Goal: Information Seeking & Learning: Learn about a topic

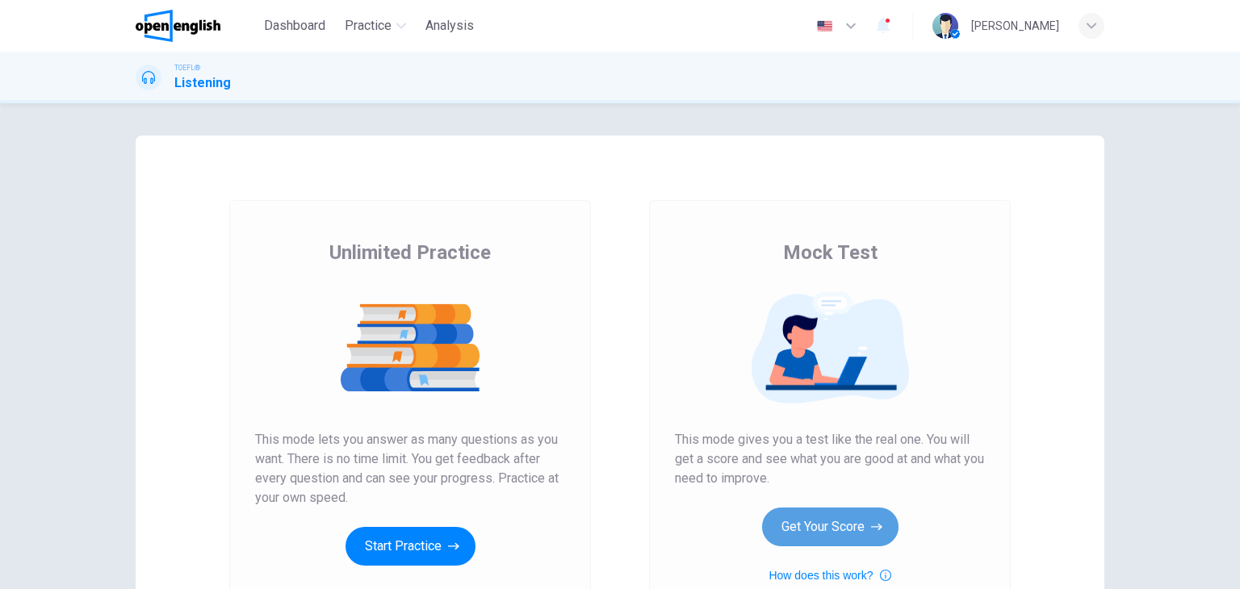
click at [811, 537] on button "Get Your Score" at bounding box center [830, 527] width 136 height 39
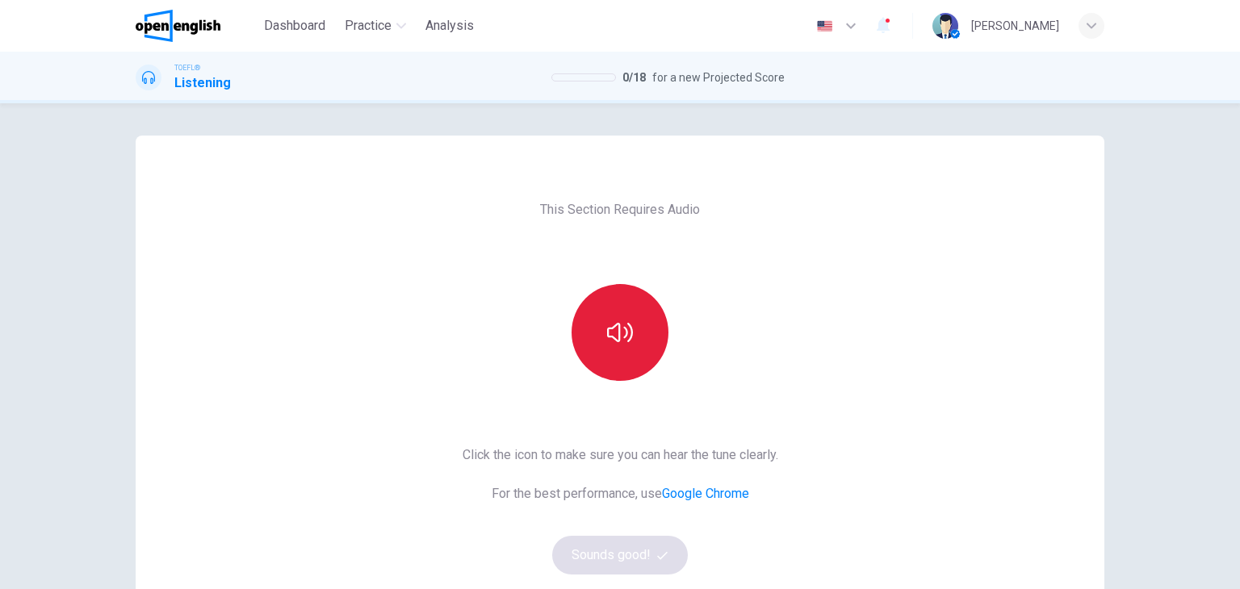
click at [630, 359] on button "button" at bounding box center [620, 332] width 97 height 97
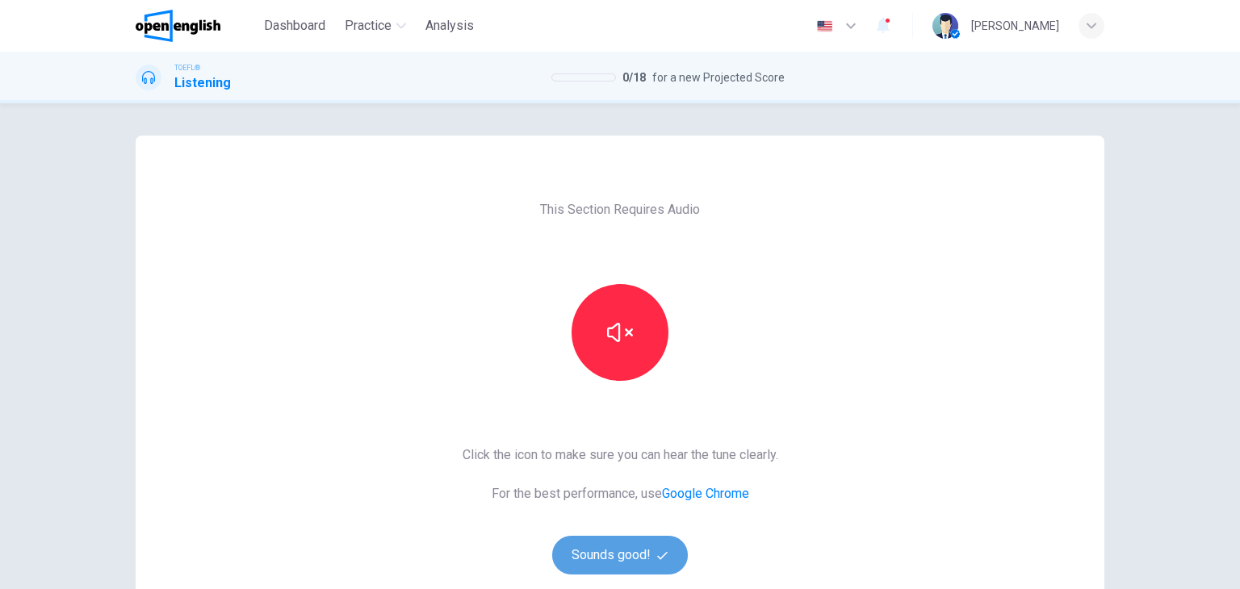
click at [630, 555] on button "Sounds good!" at bounding box center [620, 555] width 136 height 39
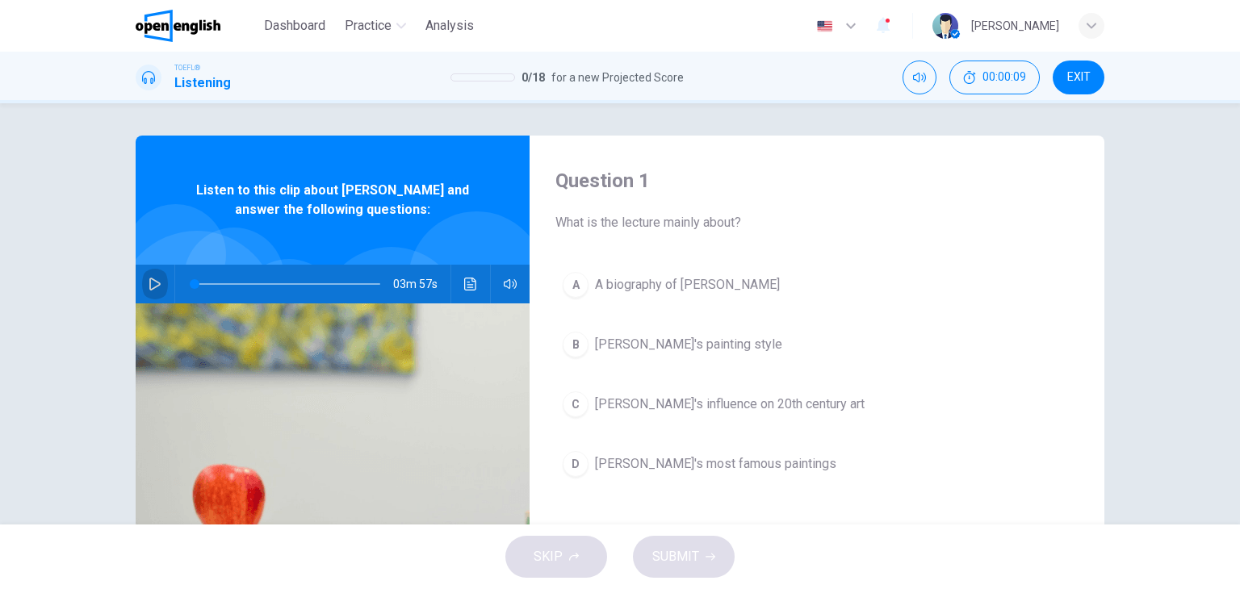
click at [149, 283] on icon "button" at bounding box center [155, 284] width 13 height 13
type input "*"
click at [471, 288] on icon "Click to see the audio transcription" at bounding box center [470, 284] width 13 height 13
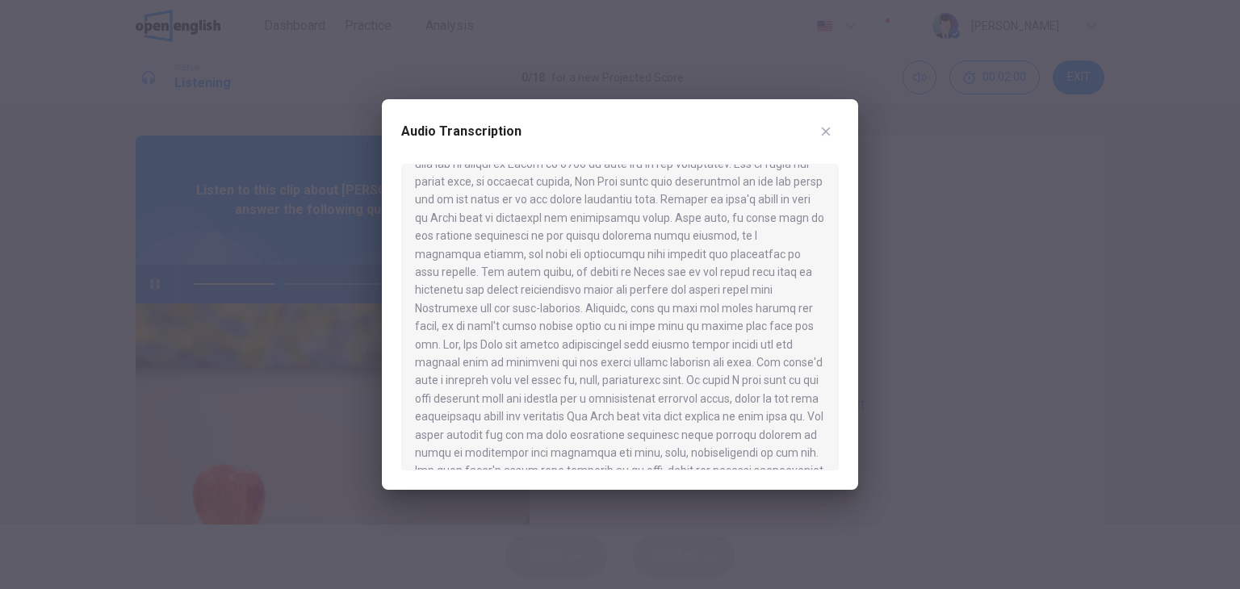
scroll to position [242, 0]
type input "**"
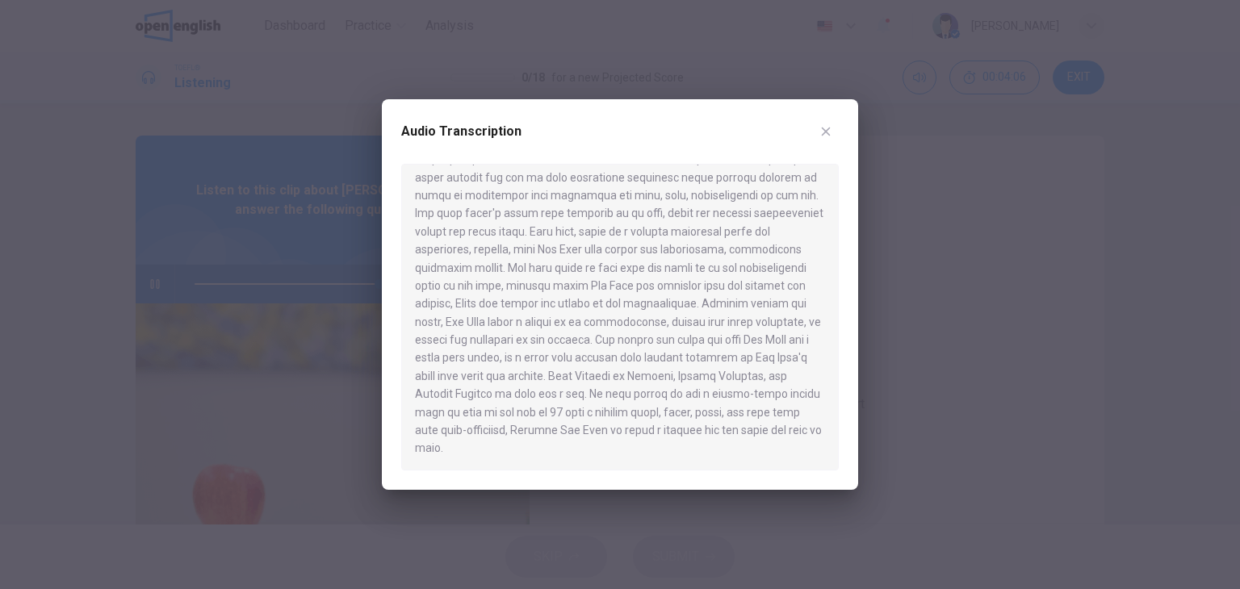
type input "*"
click at [824, 128] on icon "button" at bounding box center [826, 131] width 13 height 13
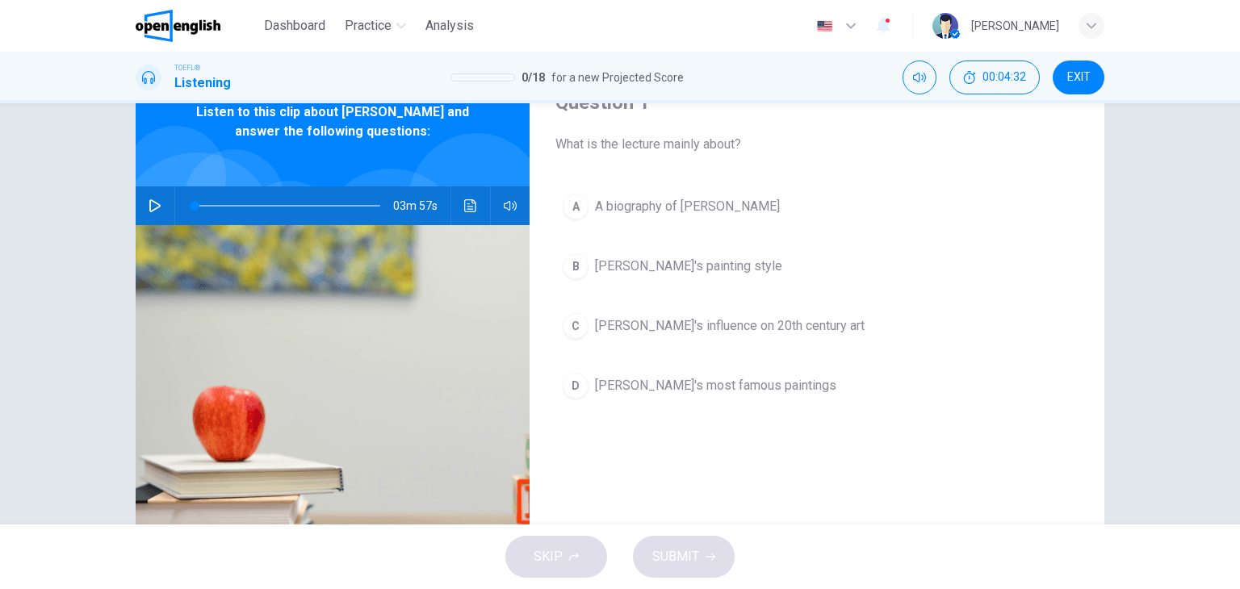
scroll to position [81, 0]
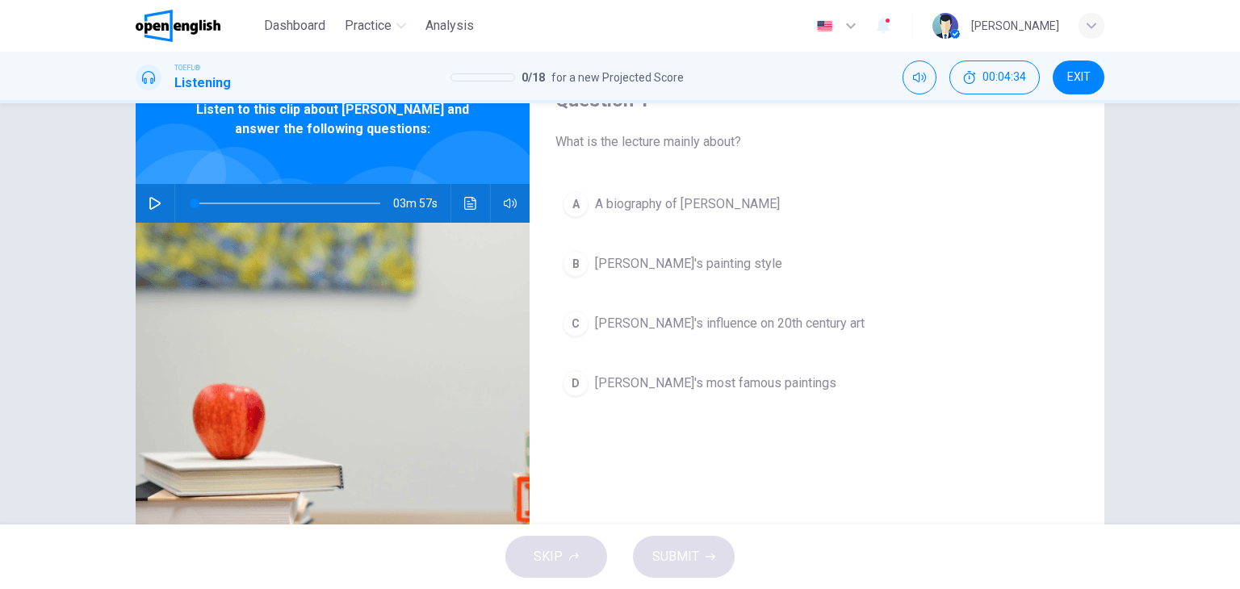
click at [648, 391] on span "[PERSON_NAME]'s most famous paintings" at bounding box center [715, 383] width 241 height 19
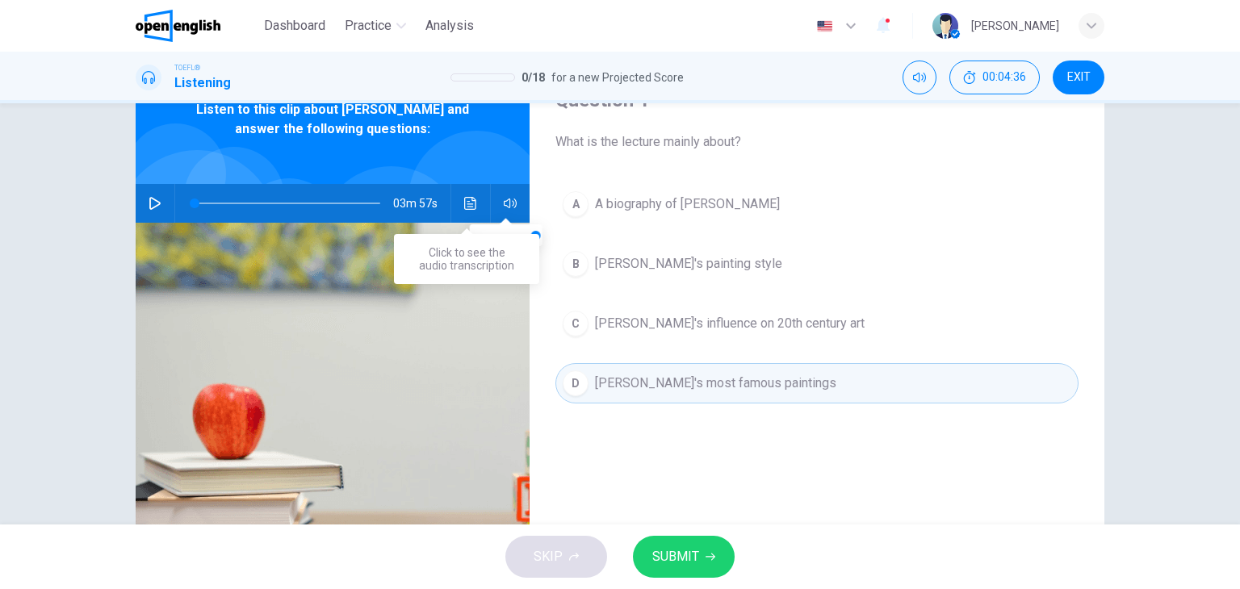
click at [468, 198] on icon "Click to see the audio transcription" at bounding box center [470, 203] width 12 height 13
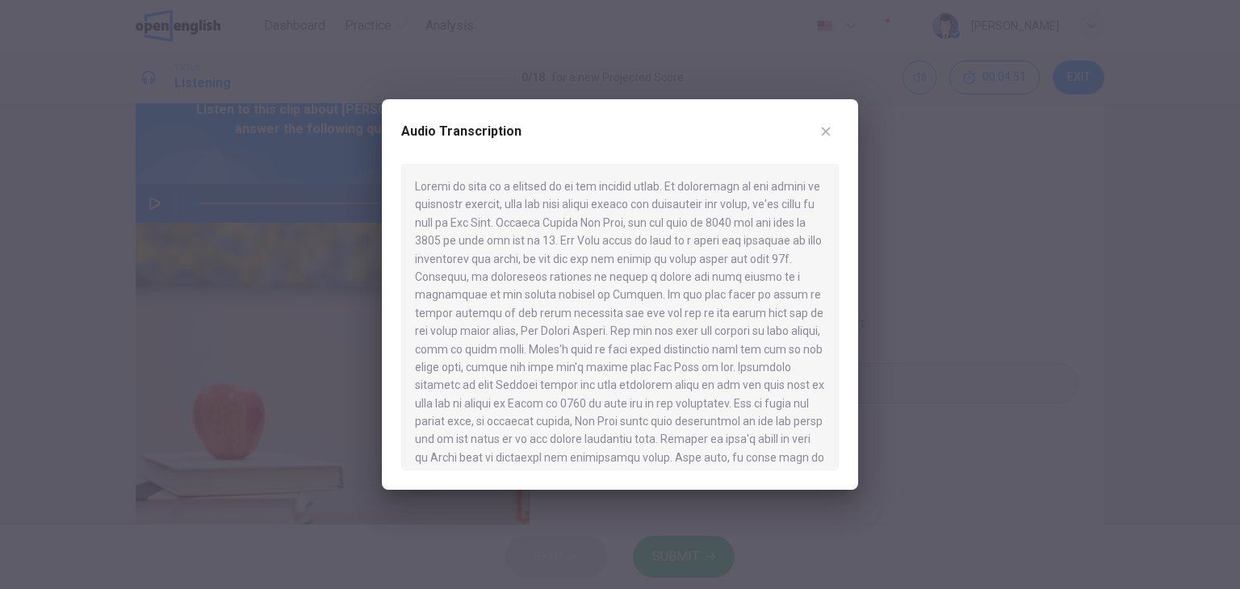
click at [824, 133] on icon "button" at bounding box center [826, 132] width 9 height 9
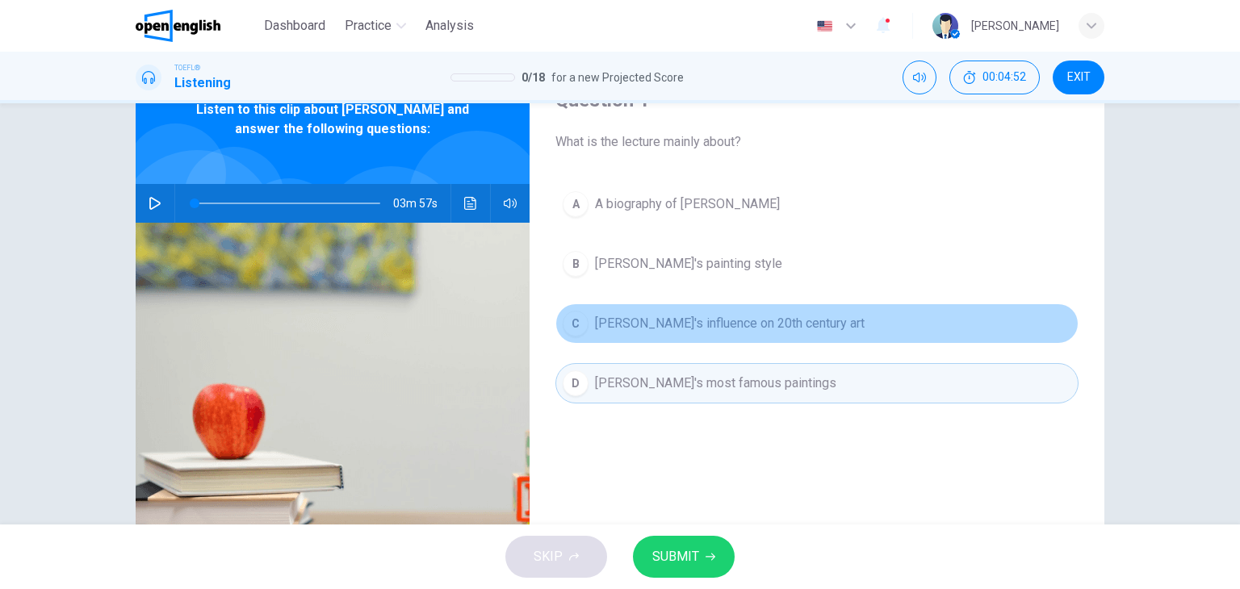
click at [633, 325] on span "[PERSON_NAME]'s influence on 20th century art" at bounding box center [730, 323] width 270 height 19
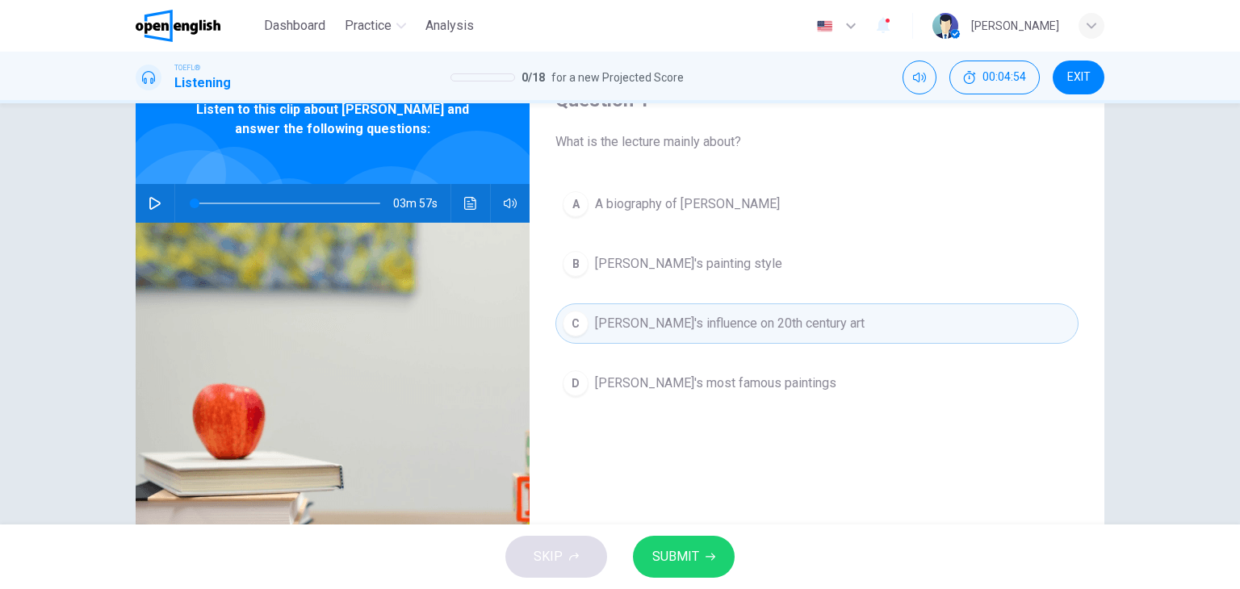
click at [696, 548] on span "SUBMIT" at bounding box center [675, 557] width 47 height 23
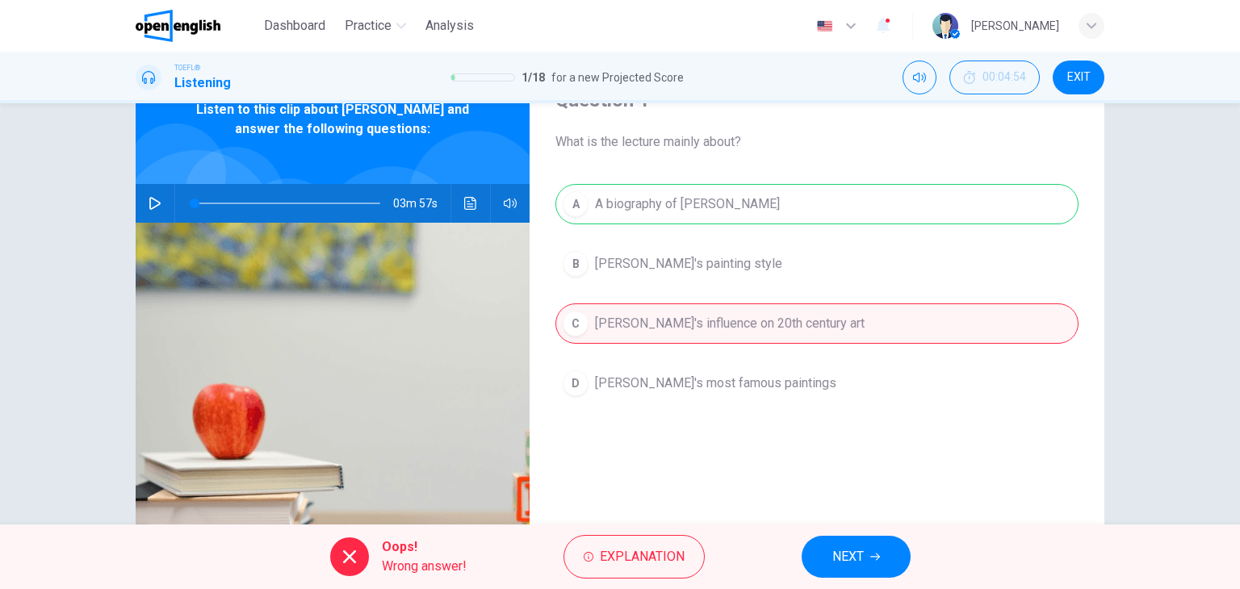
click at [841, 562] on span "NEXT" at bounding box center [847, 557] width 31 height 23
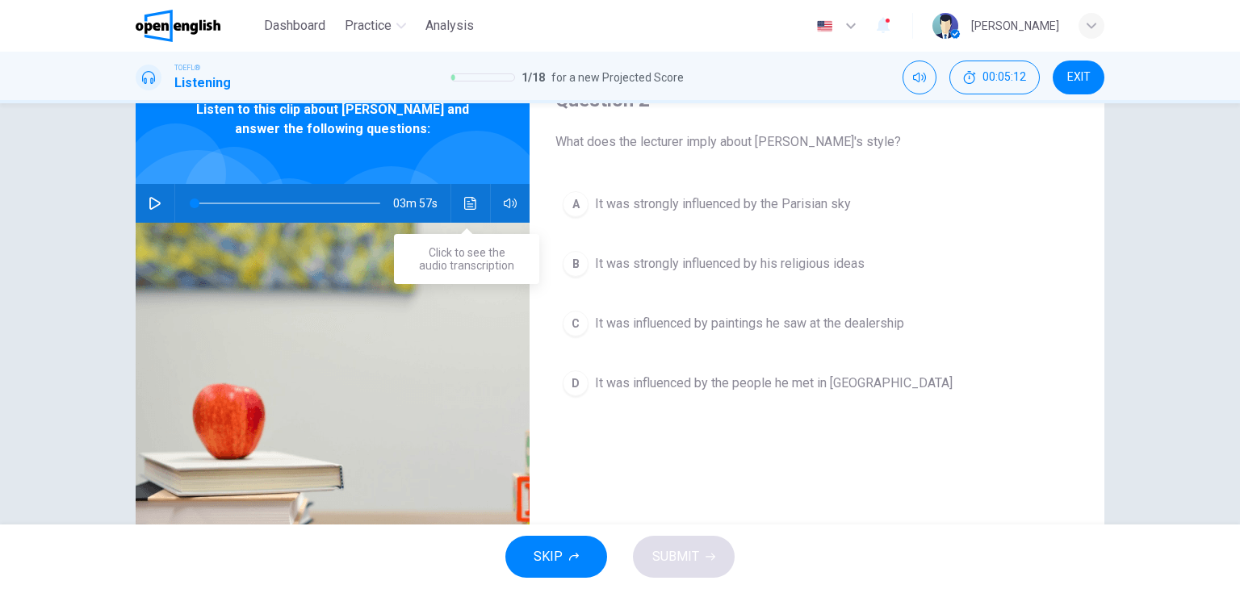
click at [467, 203] on icon "Click to see the audio transcription" at bounding box center [470, 203] width 13 height 13
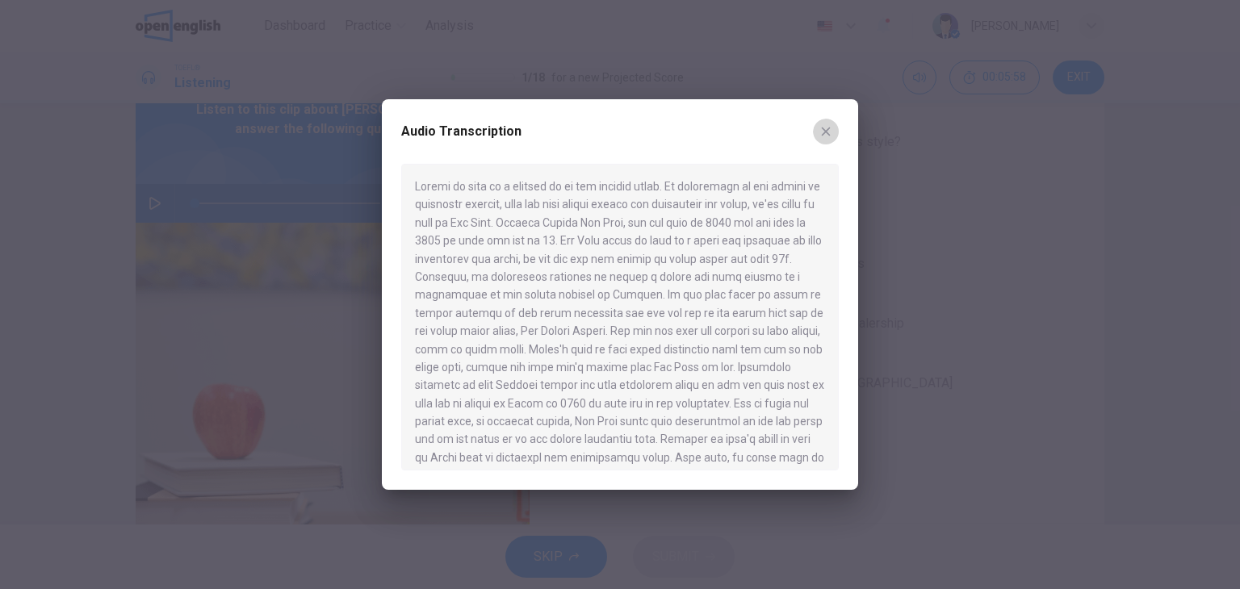
click at [826, 137] on icon "button" at bounding box center [826, 131] width 13 height 13
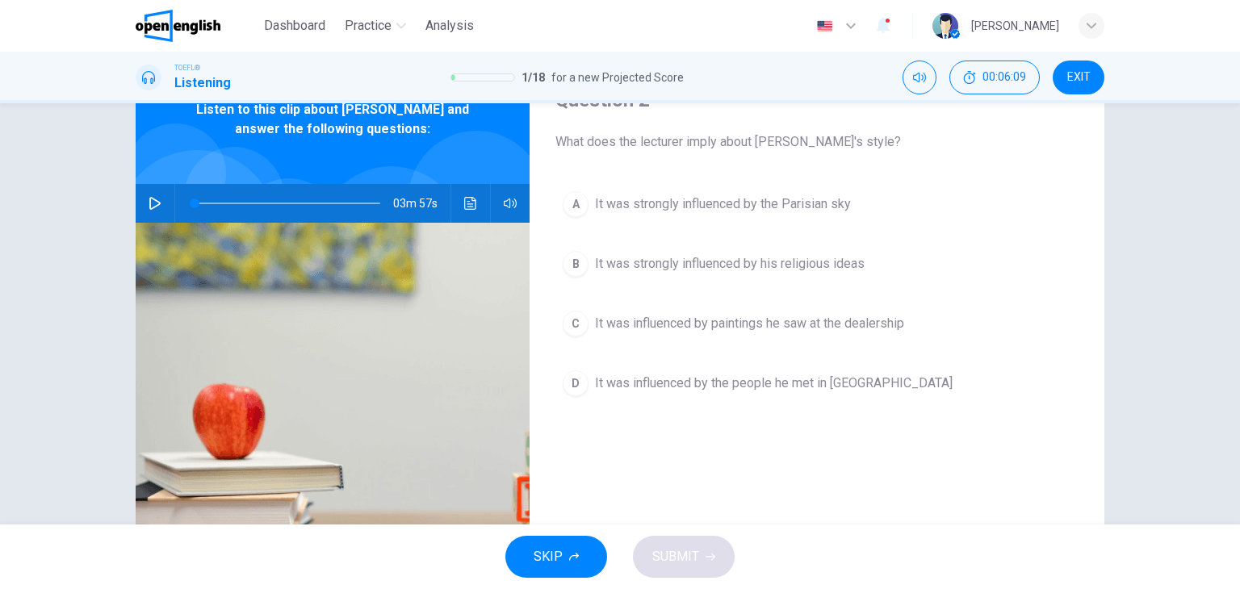
click at [727, 271] on span "It was strongly influenced by his religious ideas" at bounding box center [730, 263] width 270 height 19
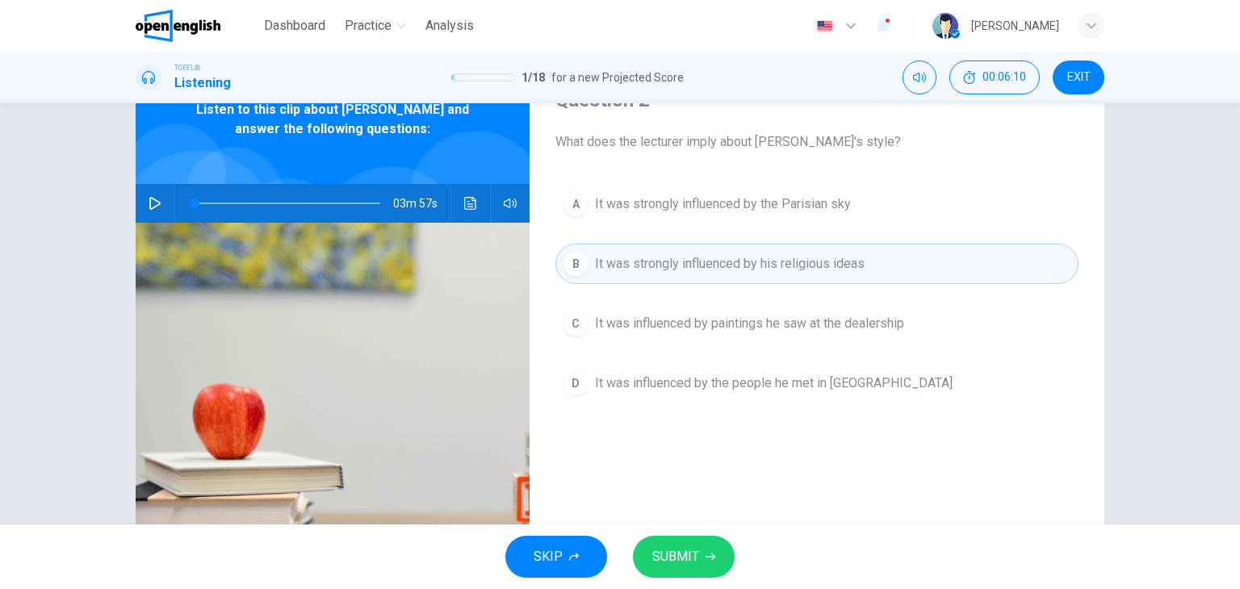
click at [690, 556] on span "SUBMIT" at bounding box center [675, 557] width 47 height 23
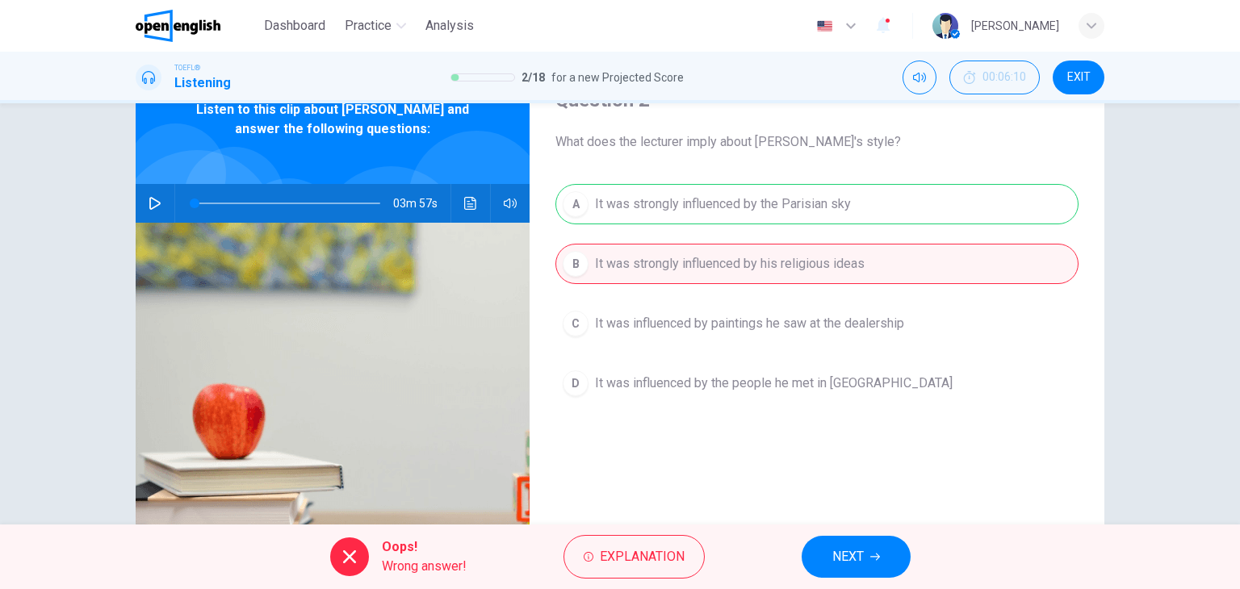
click at [850, 552] on span "NEXT" at bounding box center [847, 557] width 31 height 23
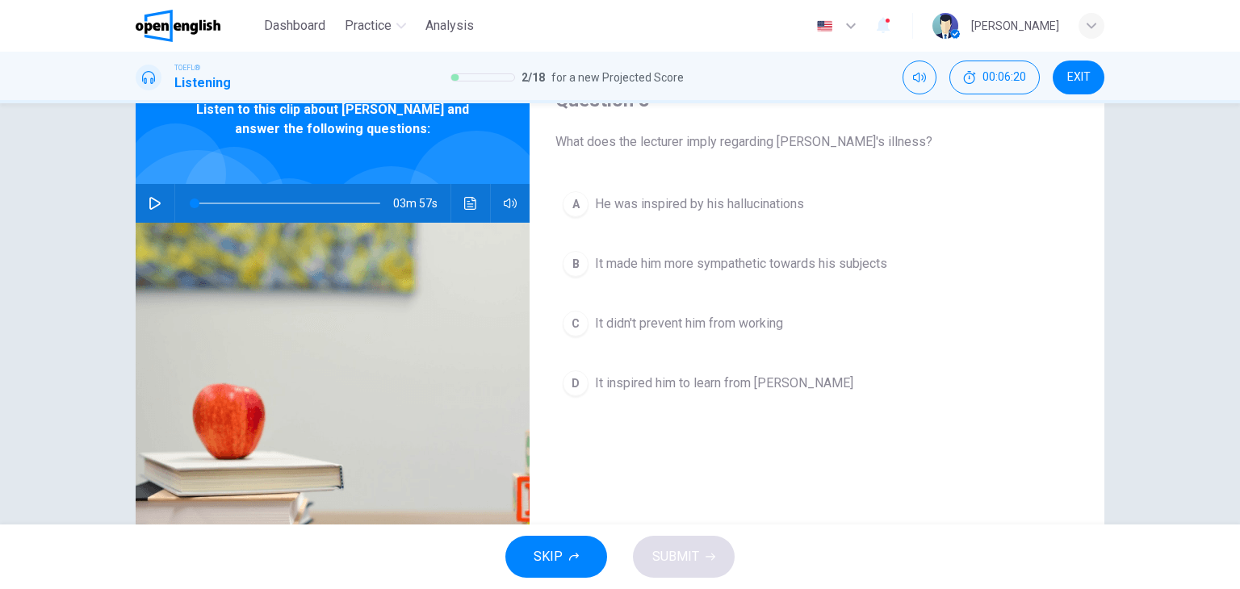
drag, startPoint x: 891, startPoint y: 144, endPoint x: 790, endPoint y: 139, distance: 100.2
click at [809, 143] on span "What does the lecturer imply regarding [PERSON_NAME]'s illness?" at bounding box center [817, 141] width 523 height 19
click at [656, 209] on span "He was inspired by his hallucinations" at bounding box center [699, 204] width 209 height 19
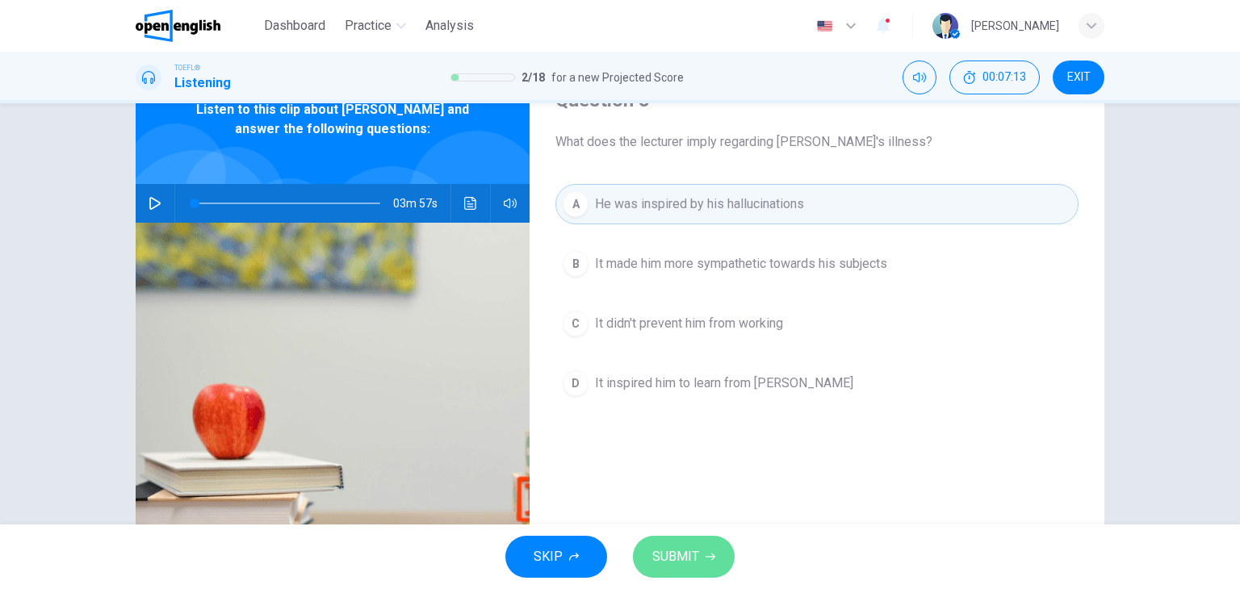
click at [698, 550] on button "SUBMIT" at bounding box center [684, 557] width 102 height 42
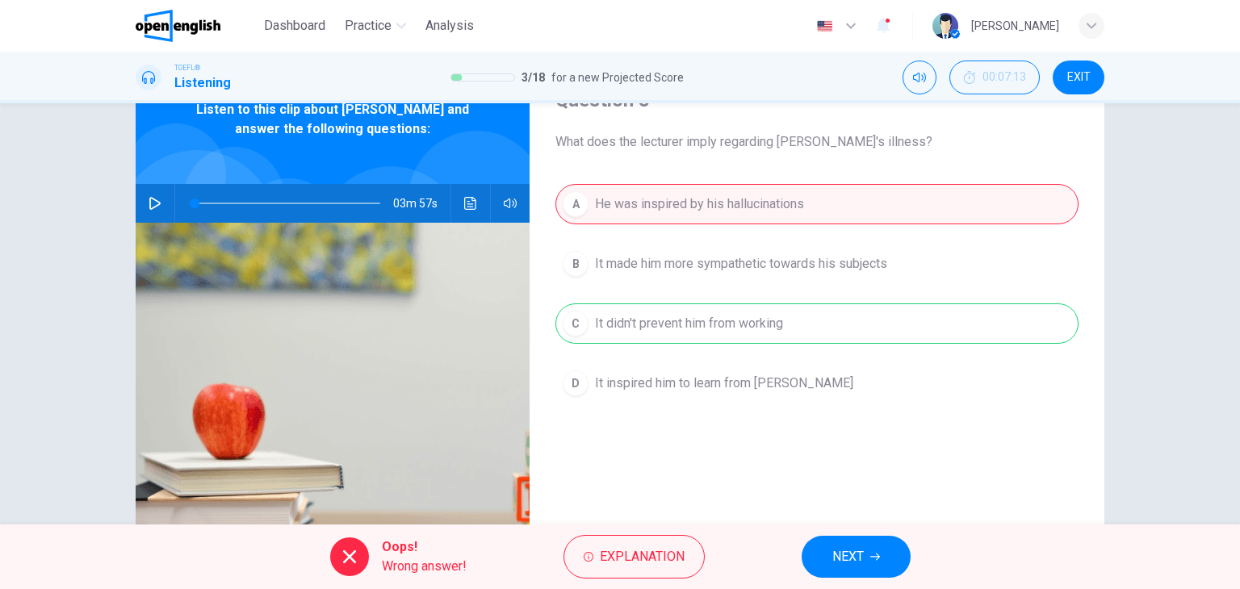
click at [858, 552] on span "NEXT" at bounding box center [847, 557] width 31 height 23
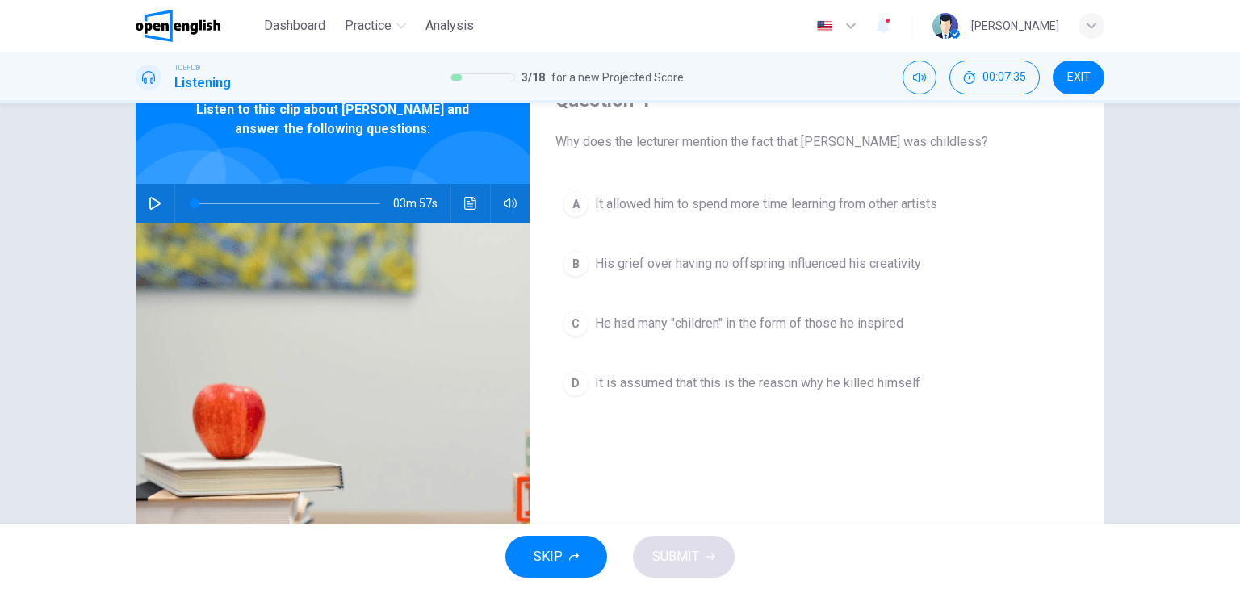
click at [815, 392] on span "It is assumed that this is the reason why he killed himself" at bounding box center [757, 383] width 325 height 19
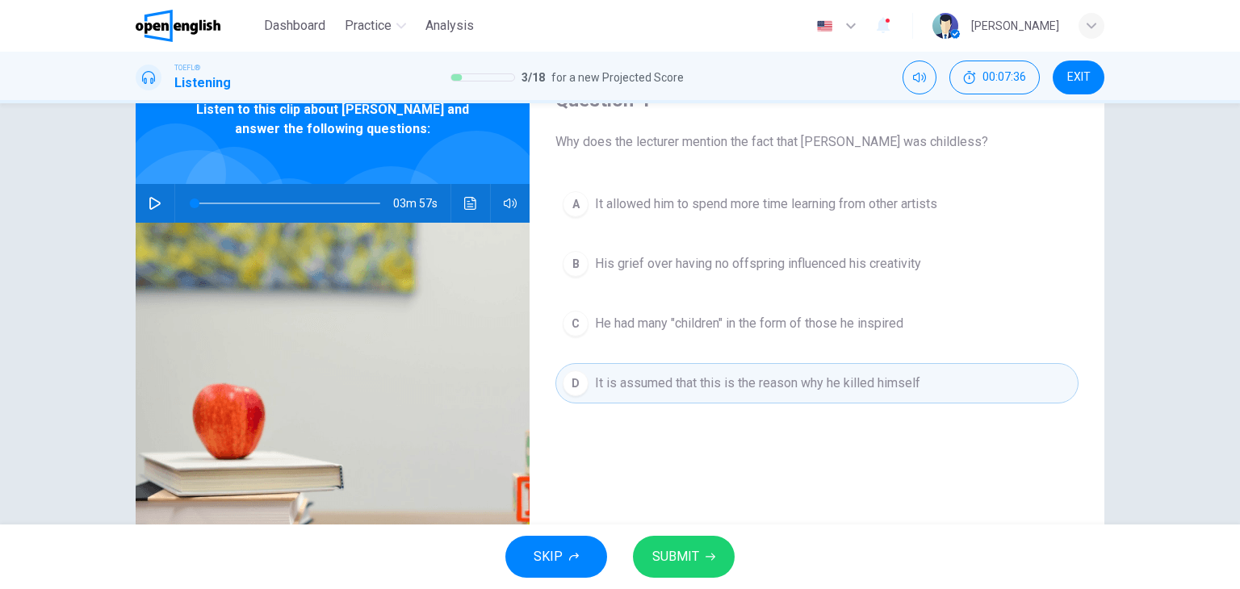
click at [692, 564] on span "SUBMIT" at bounding box center [675, 557] width 47 height 23
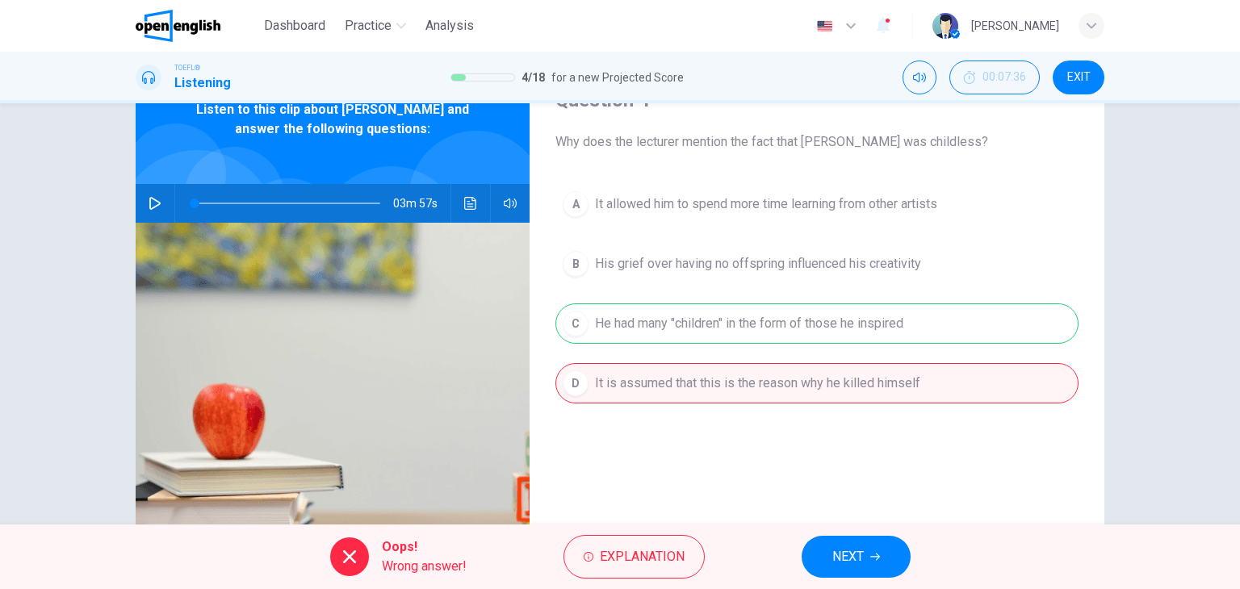
click at [865, 553] on button "NEXT" at bounding box center [856, 557] width 109 height 42
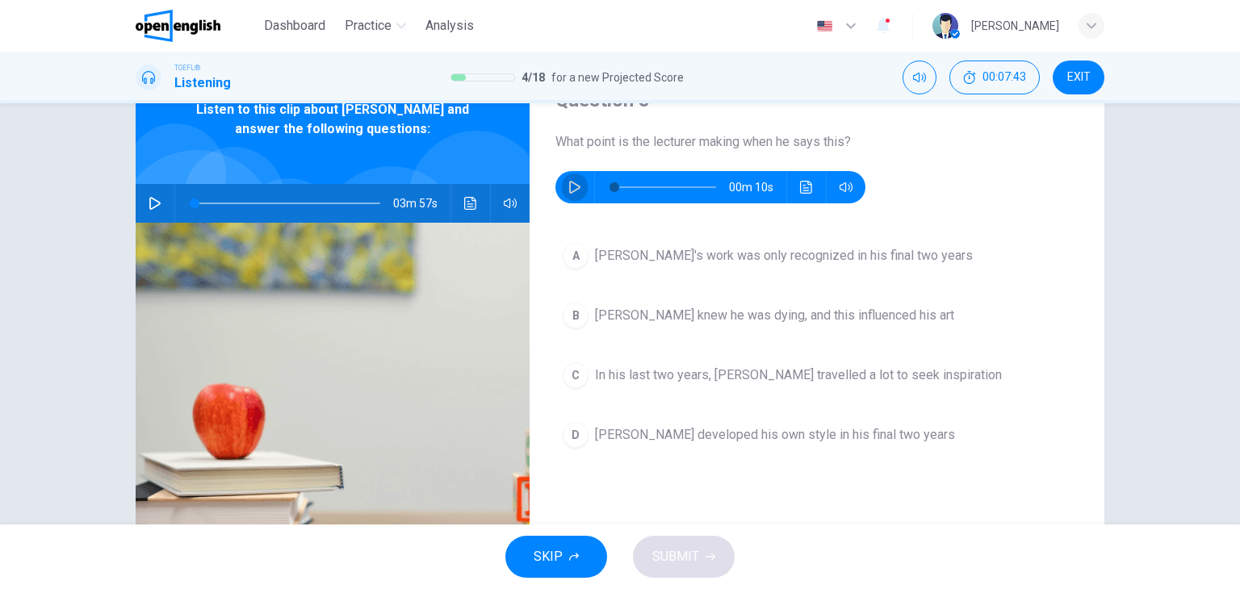
click at [572, 194] on button "button" at bounding box center [575, 187] width 26 height 32
click at [801, 185] on icon "Click to see the audio transcription" at bounding box center [806, 187] width 12 height 13
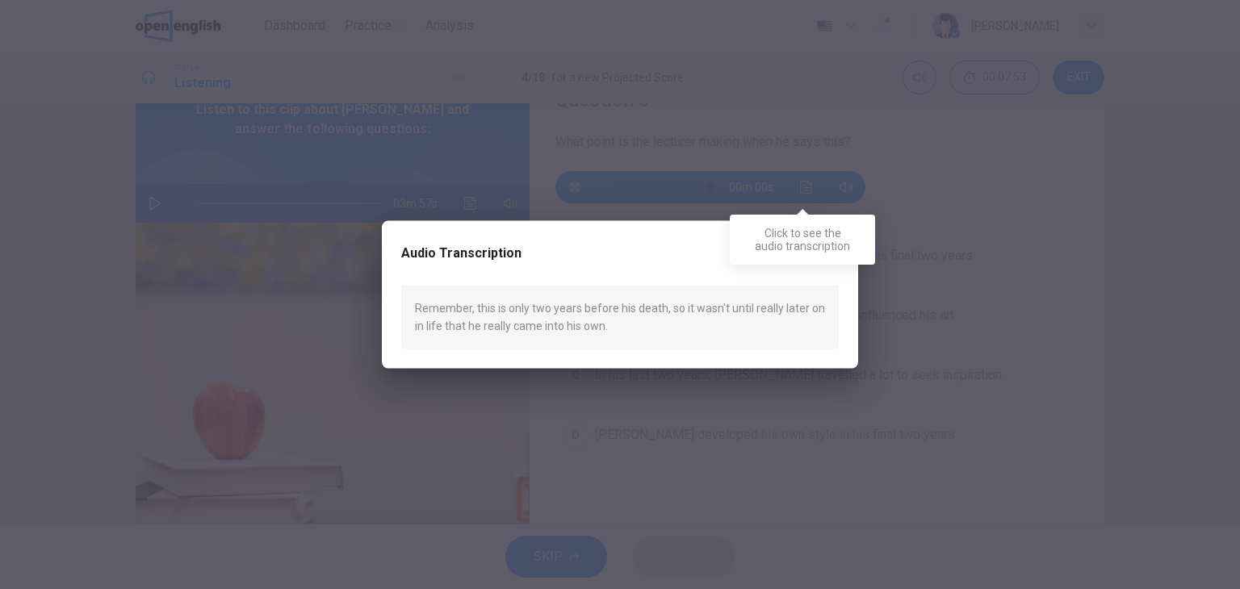
type input "*"
click at [828, 249] on icon "button" at bounding box center [826, 253] width 13 height 13
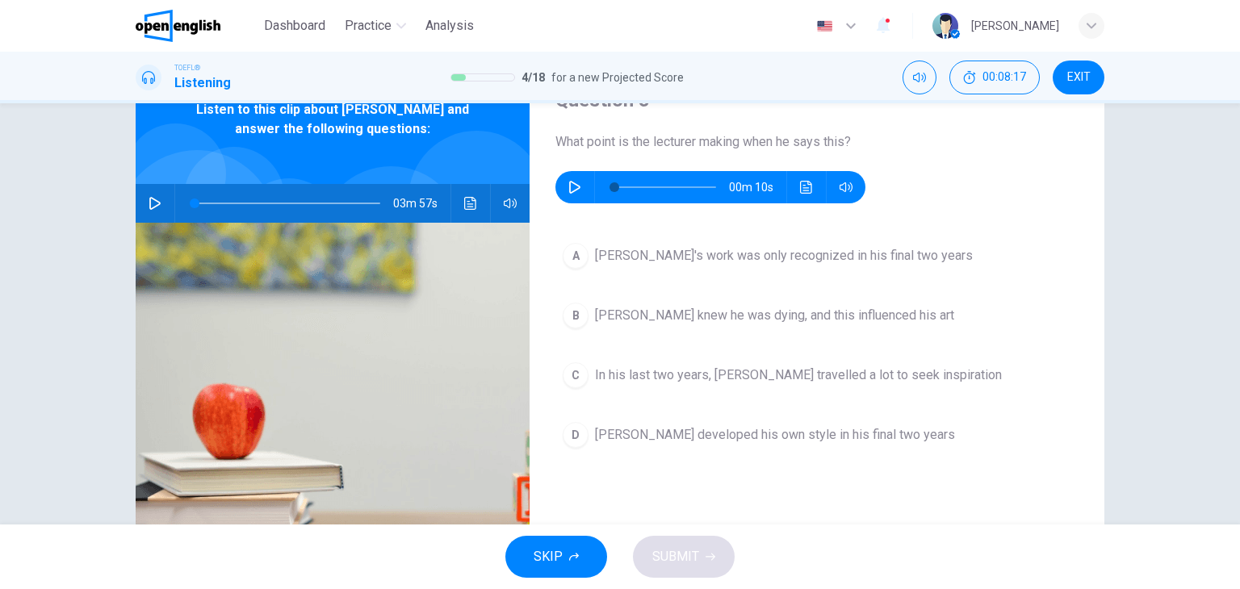
click at [677, 440] on span "[PERSON_NAME] developed his own style in his final two years" at bounding box center [775, 435] width 360 height 19
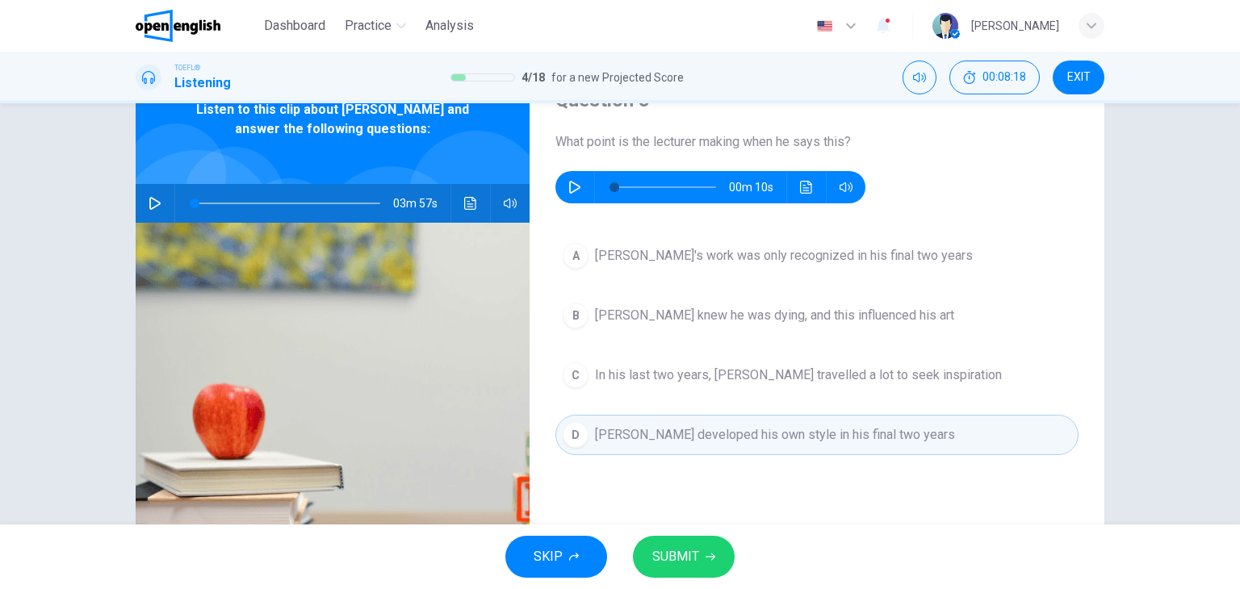
click at [685, 560] on span "SUBMIT" at bounding box center [675, 557] width 47 height 23
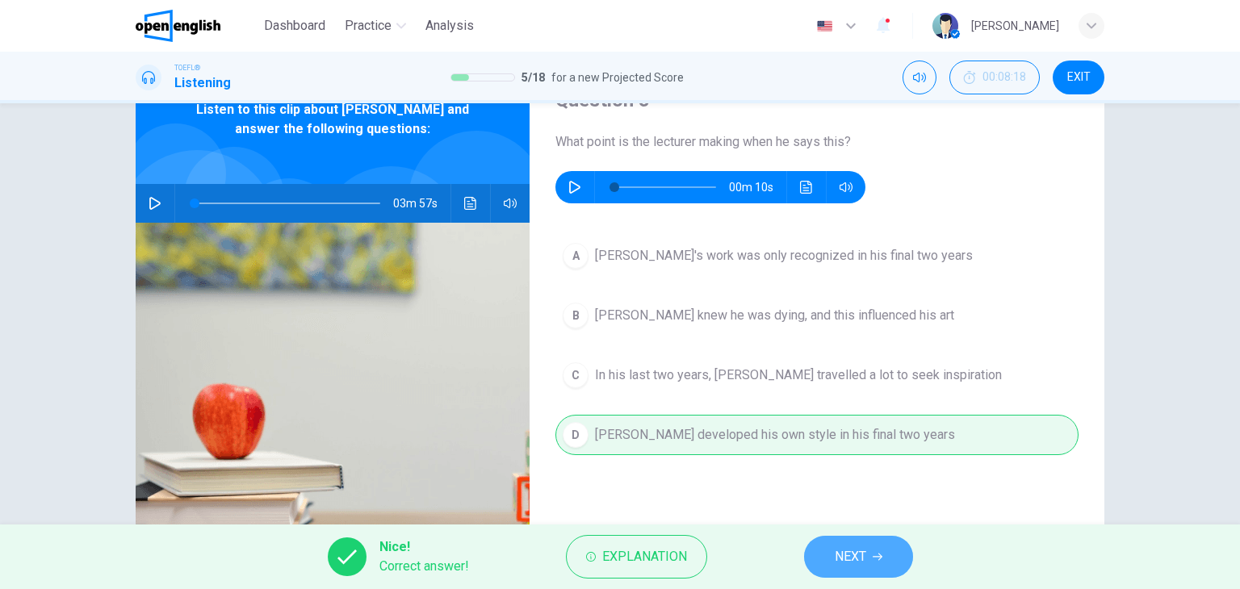
click at [848, 544] on button "NEXT" at bounding box center [858, 557] width 109 height 42
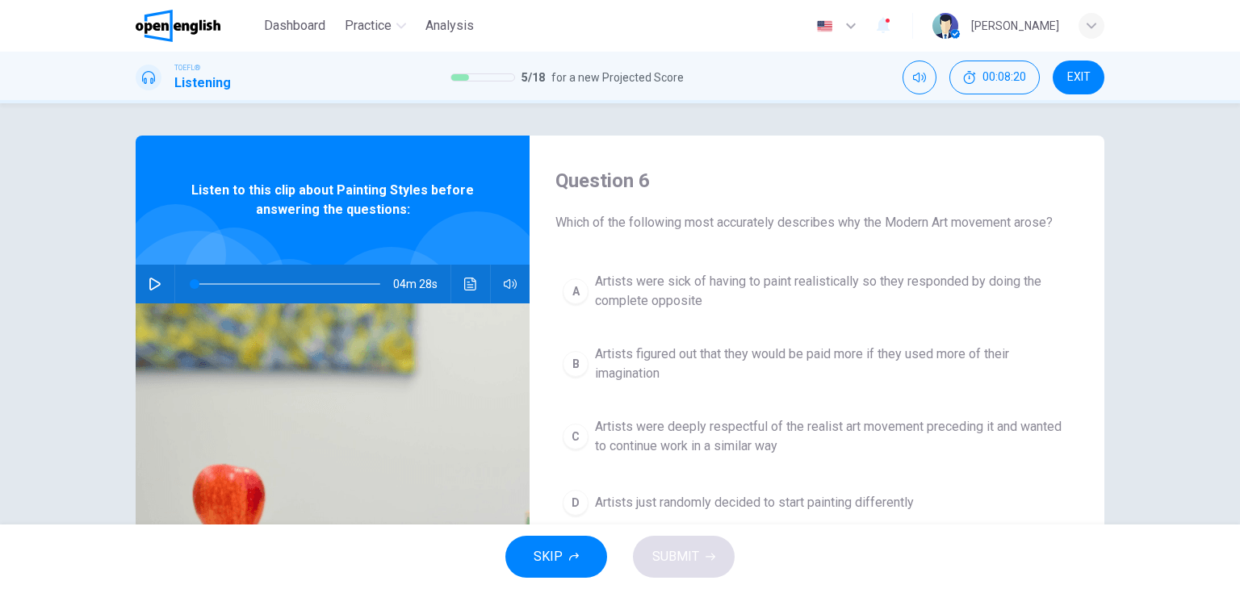
click at [153, 278] on icon "button" at bounding box center [155, 284] width 13 height 13
click at [468, 288] on icon "Click to see the audio transcription" at bounding box center [470, 284] width 13 height 13
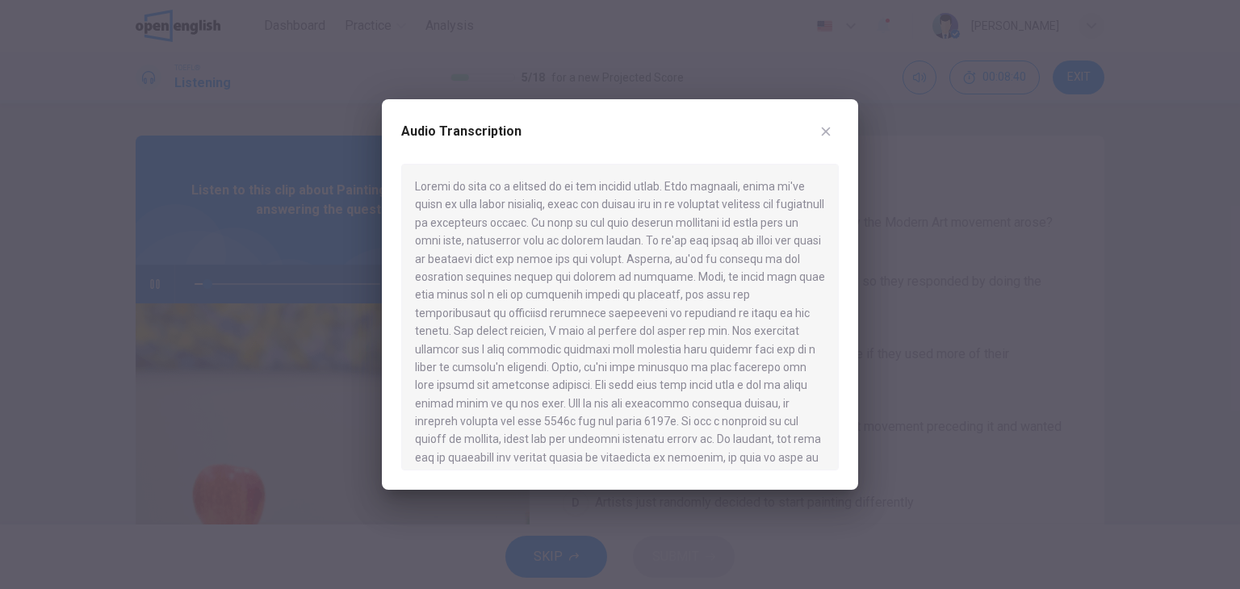
click at [828, 136] on icon "button" at bounding box center [826, 131] width 13 height 13
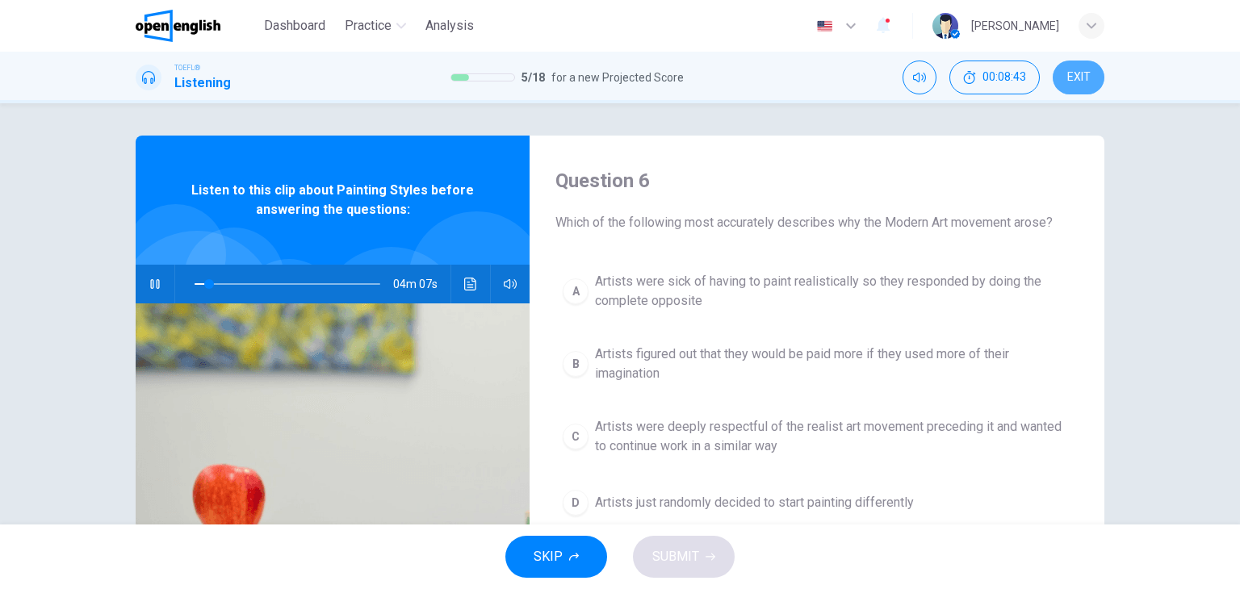
type input "*"
click at [1080, 76] on span "EXIT" at bounding box center [1078, 77] width 23 height 13
